Goal: Information Seeking & Learning: Find specific page/section

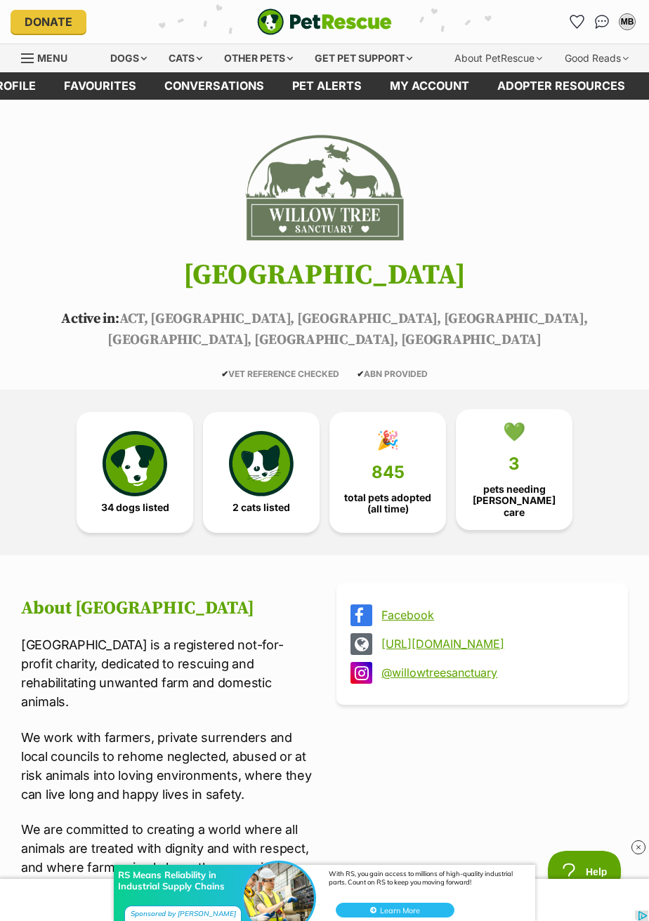
click at [526, 449] on link "💚 3 pets needing foster care" at bounding box center [514, 469] width 117 height 121
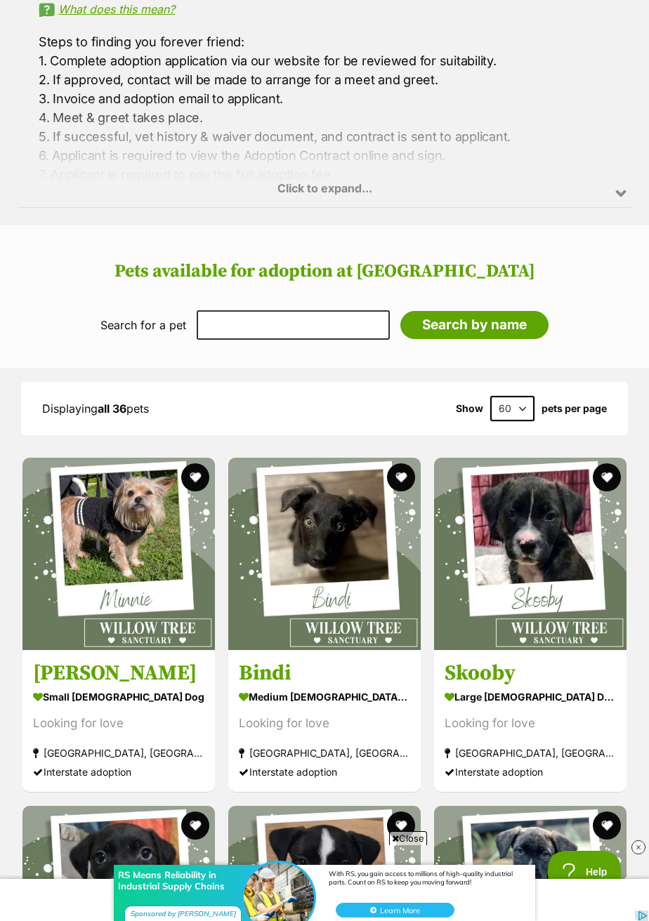
scroll to position [1175, 0]
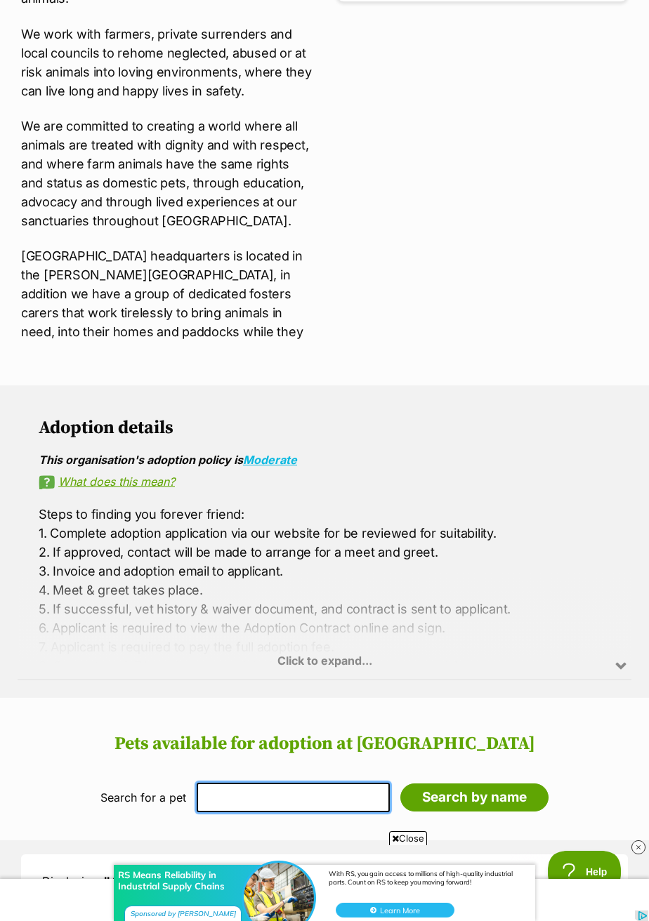
click at [265, 783] on input "text" at bounding box center [293, 797] width 193 height 29
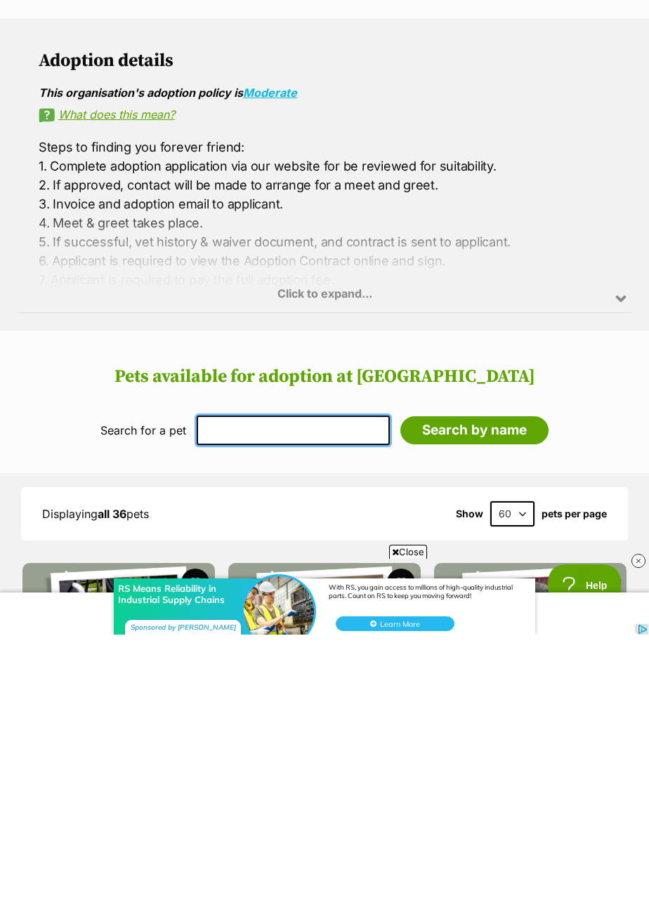
scroll to position [837, 0]
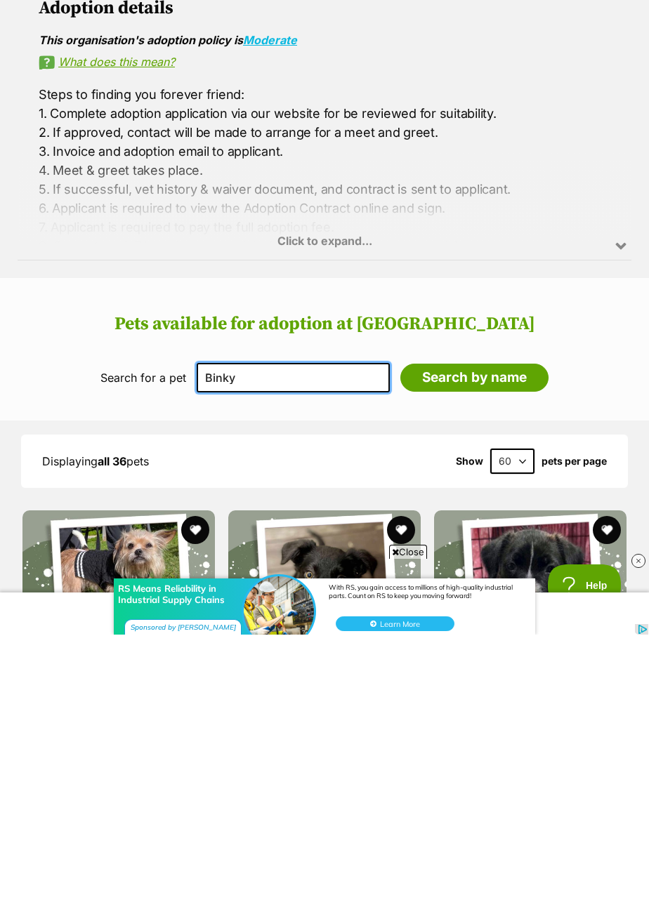
type input "Binky"
click at [400, 650] on input "Search by name" at bounding box center [474, 664] width 148 height 28
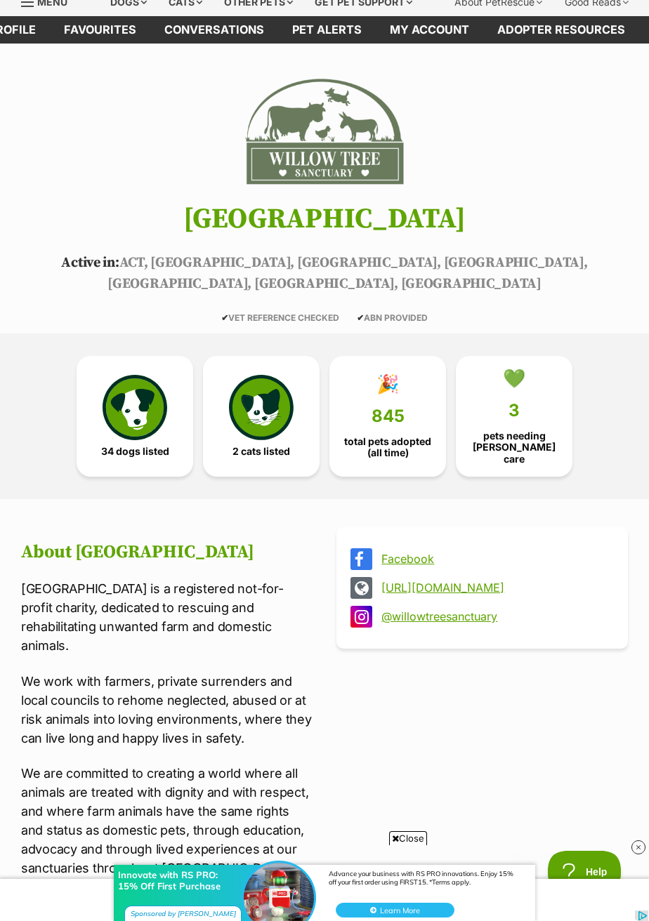
scroll to position [0, 0]
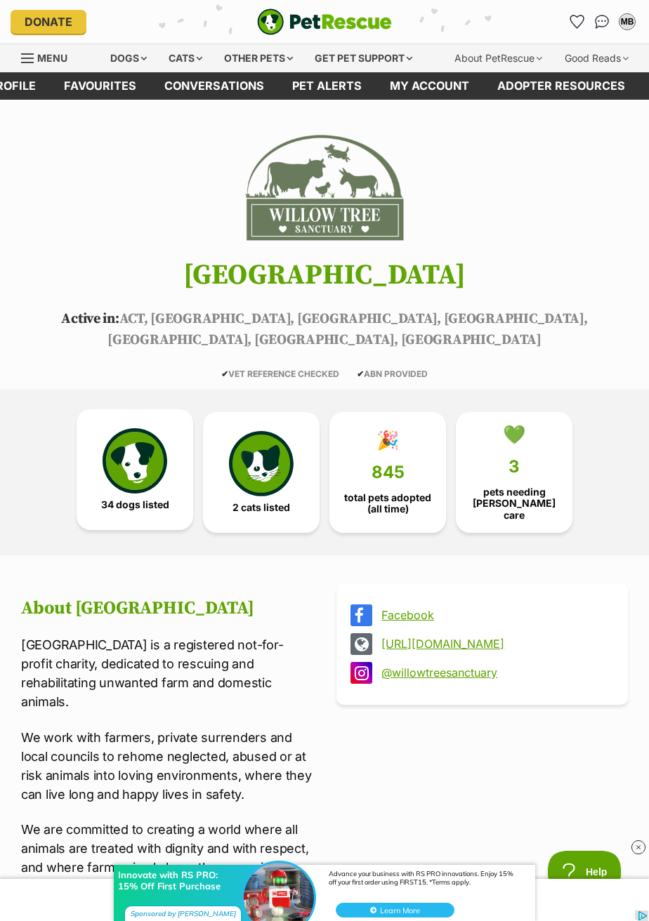
click at [126, 452] on img at bounding box center [135, 460] width 65 height 65
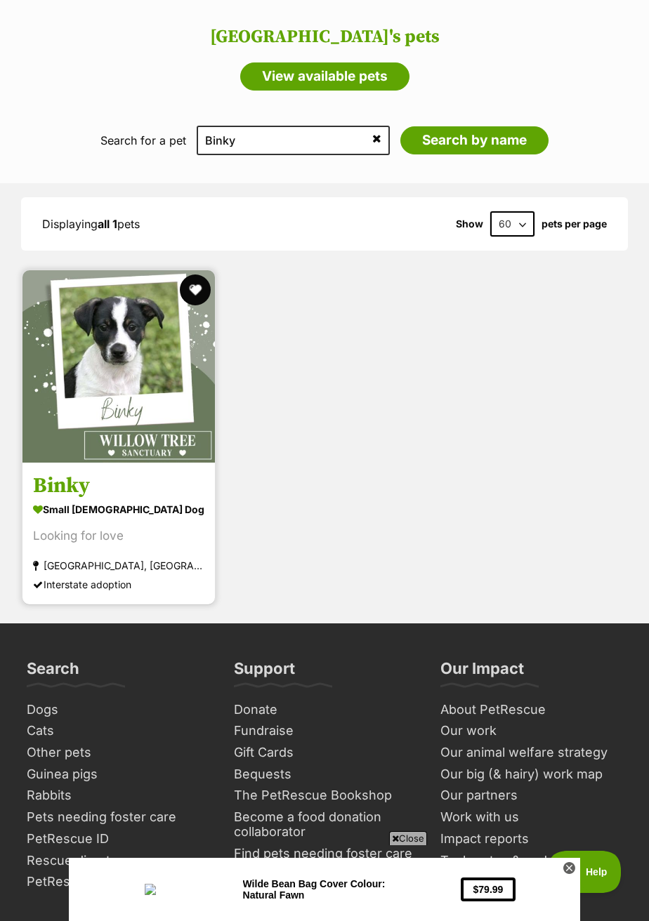
click at [194, 275] on button "favourite" at bounding box center [195, 290] width 31 height 31
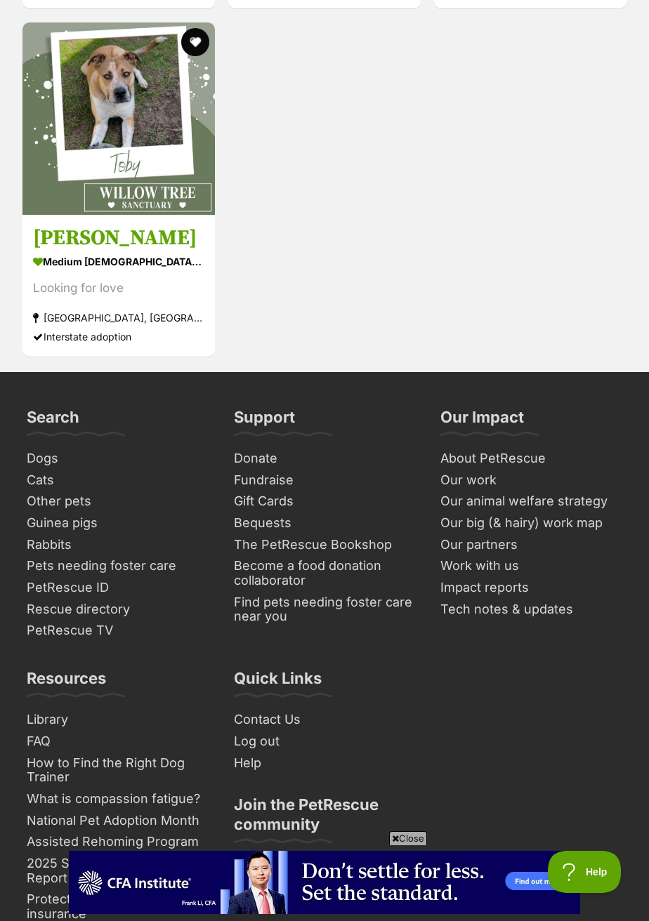
scroll to position [5490, 0]
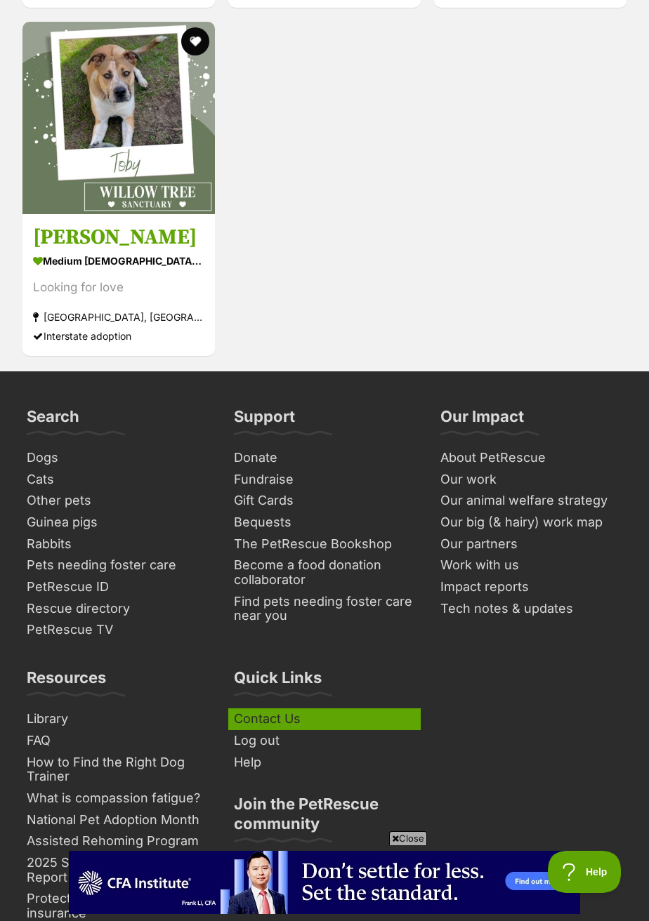
click at [280, 709] on link "Contact Us" at bounding box center [324, 720] width 193 height 22
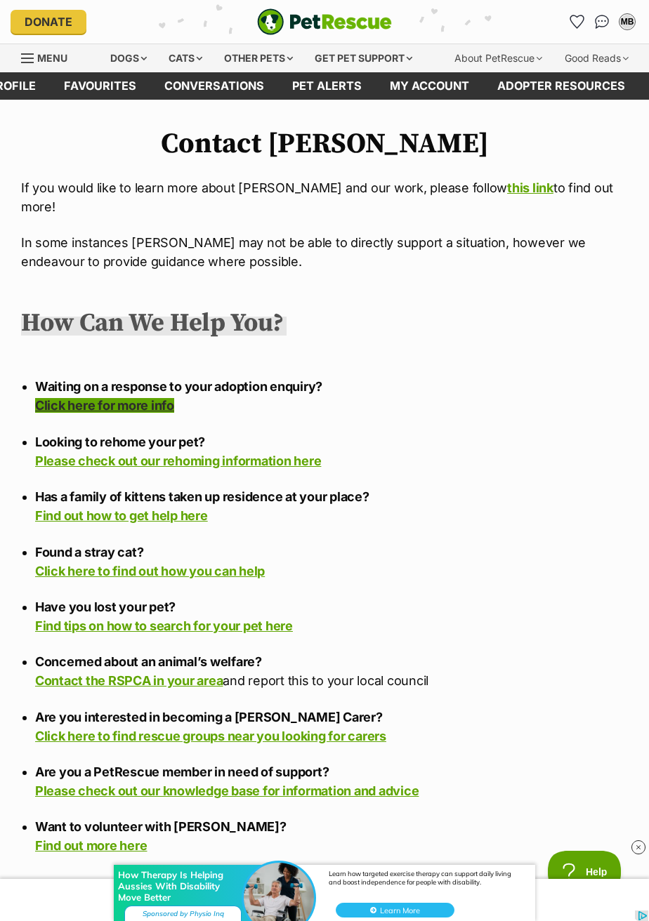
click at [149, 398] on link "Click here for more info" at bounding box center [104, 405] width 139 height 15
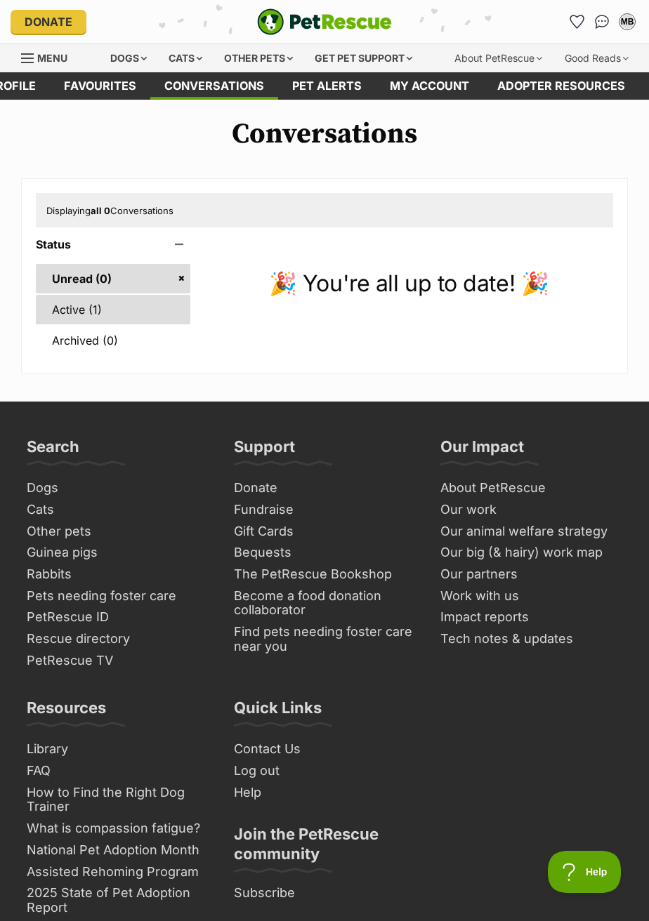
click at [76, 316] on link "Active (1)" at bounding box center [113, 309] width 155 height 29
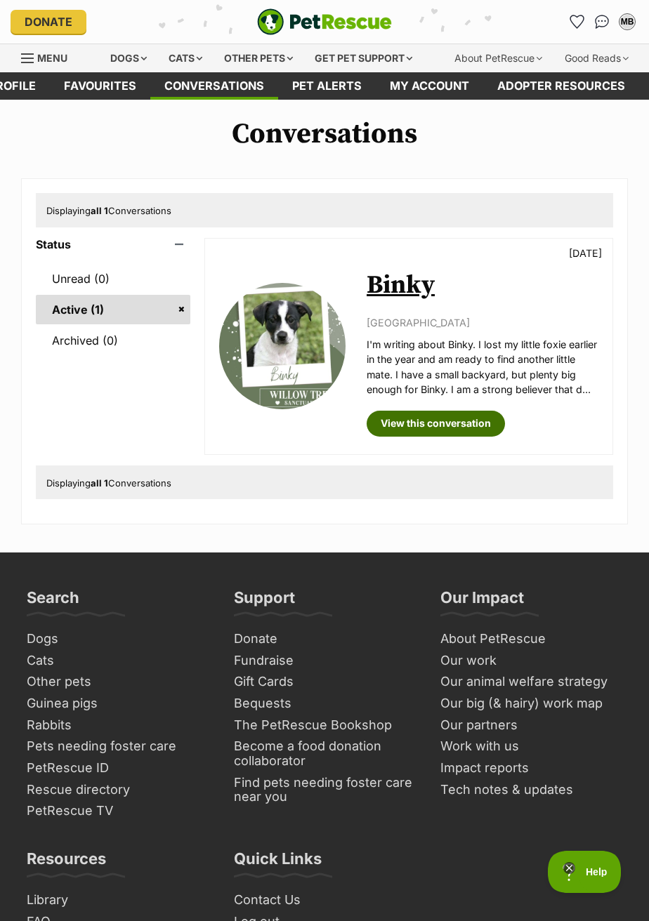
click at [482, 436] on link "View this conversation" at bounding box center [436, 423] width 138 height 25
